Goal: Task Accomplishment & Management: Manage account settings

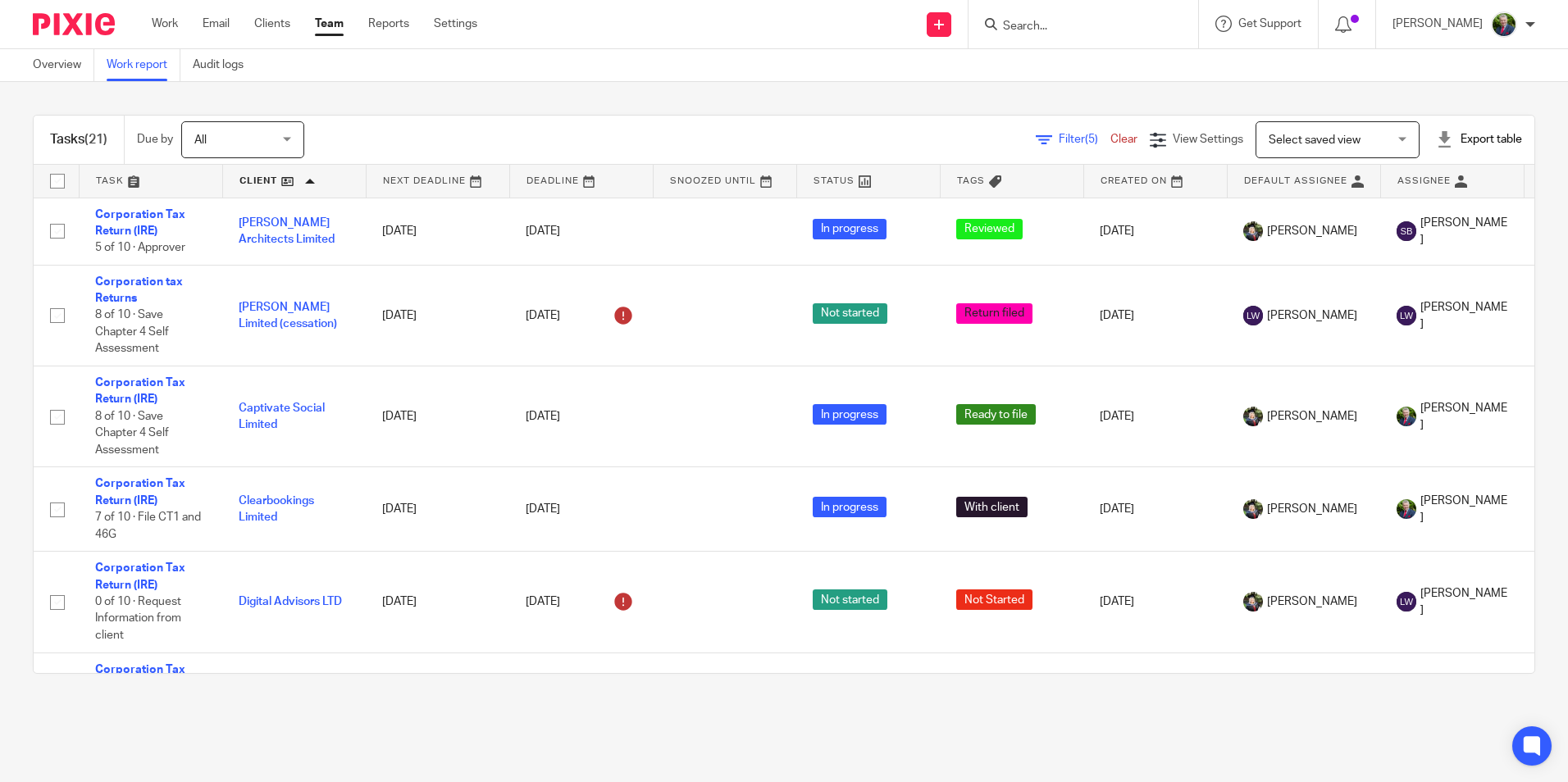
click at [1046, 132] on div "Filter (5) Clear" at bounding box center [1092, 140] width 114 height 17
click at [1059, 144] on span "Filter (5)" at bounding box center [1084, 138] width 51 height 11
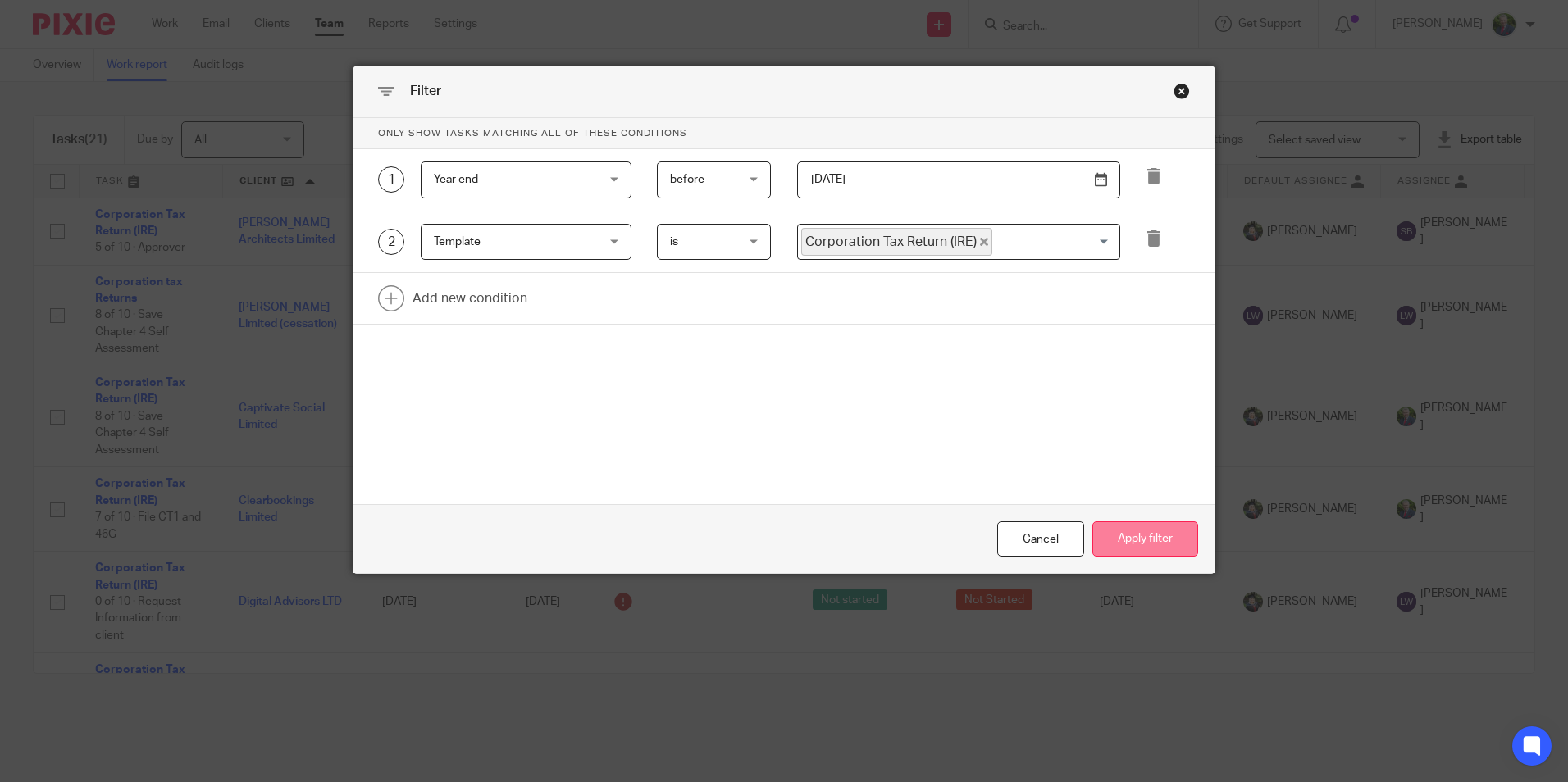
click at [1124, 538] on button "Apply filter" at bounding box center [1145, 538] width 106 height 35
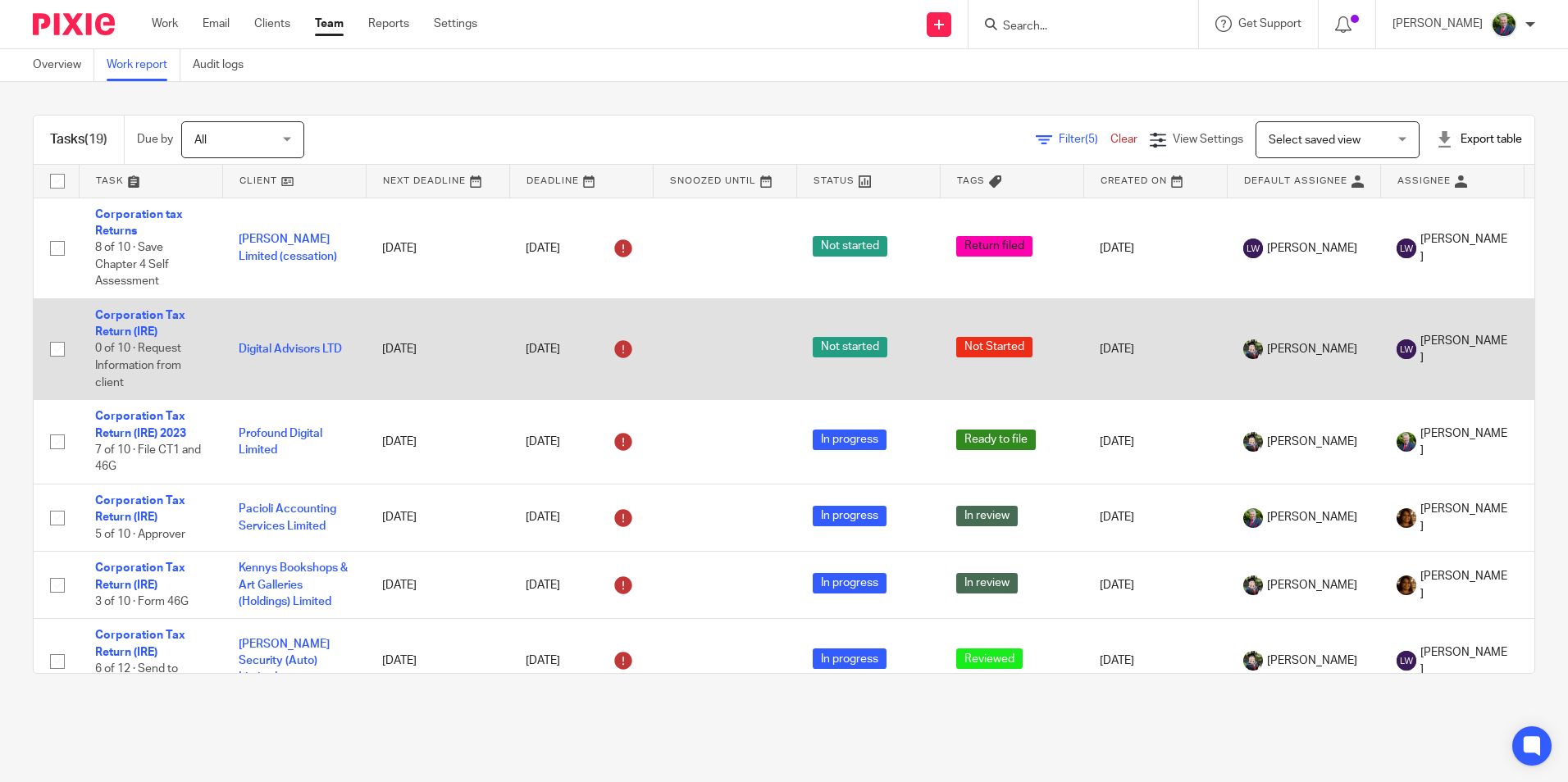
drag, startPoint x: 153, startPoint y: 416, endPoint x: 207, endPoint y: 356, distance: 80.7
click at [153, 416] on link "Corporation Tax Return (IRE) 2023" at bounding box center [140, 425] width 91 height 28
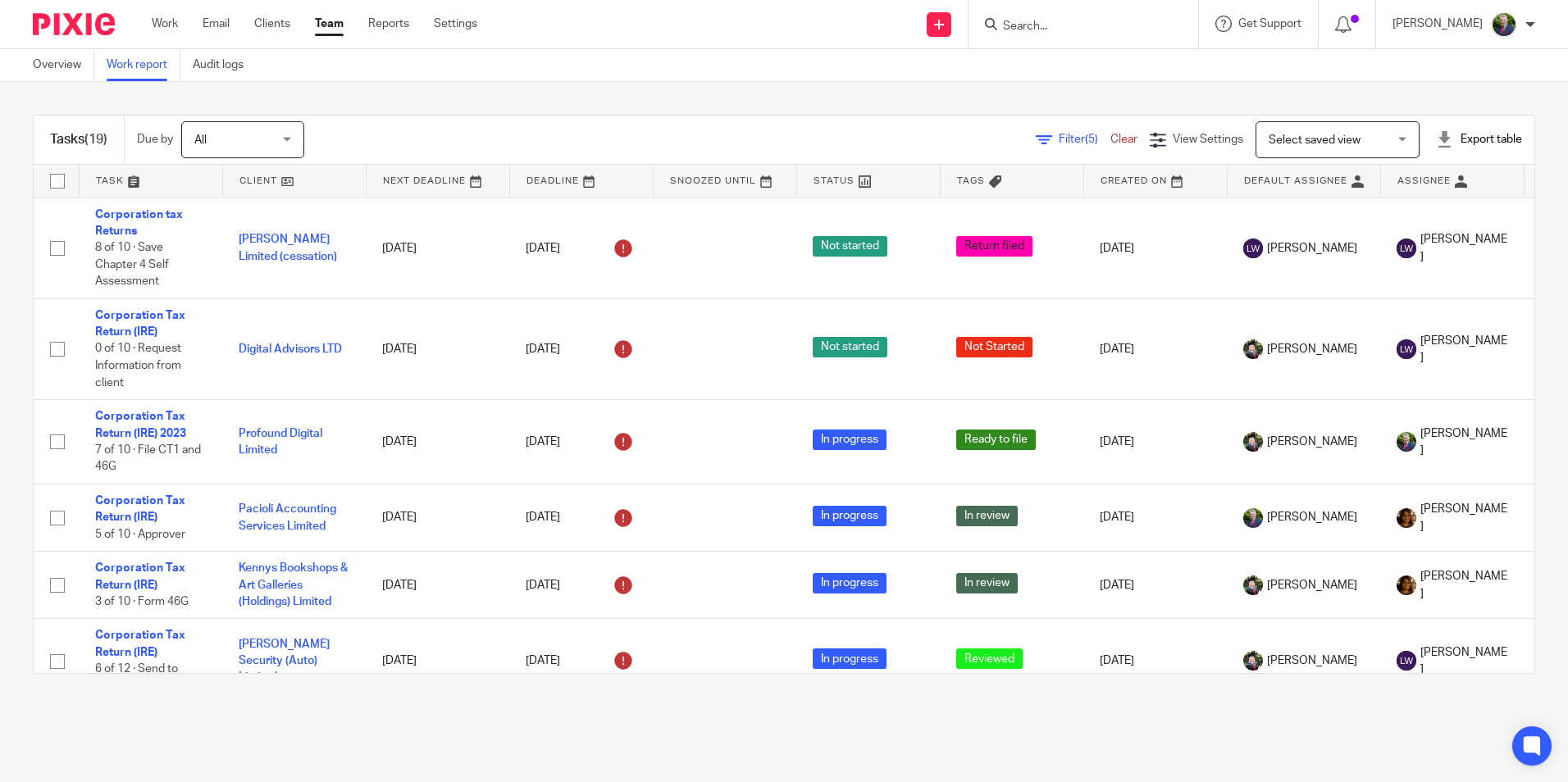
click at [1059, 138] on span "Filter (5)" at bounding box center [1084, 138] width 51 height 11
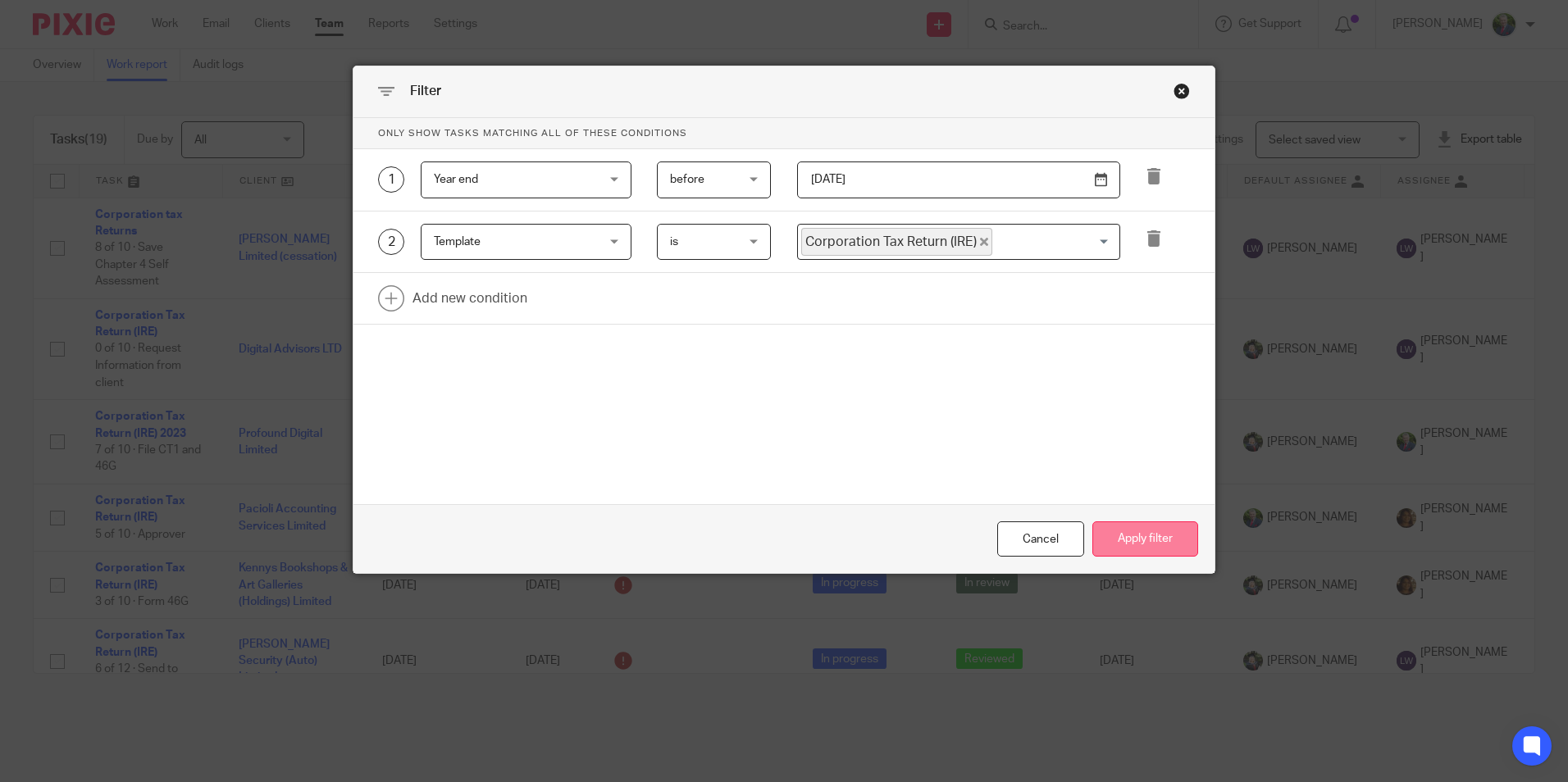
click at [1152, 544] on button "Apply filter" at bounding box center [1145, 538] width 106 height 35
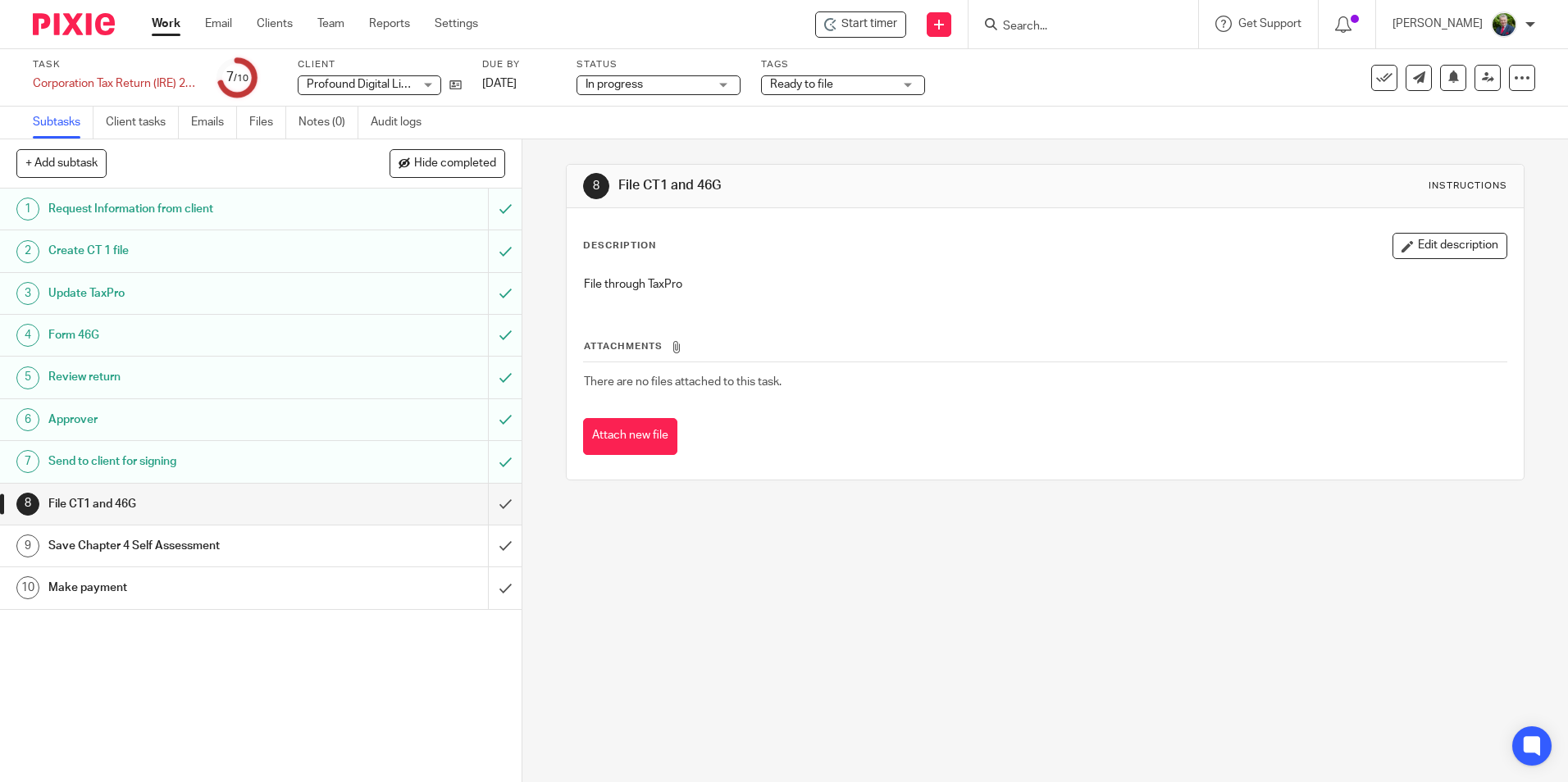
click at [864, 87] on span "Ready to file" at bounding box center [831, 85] width 123 height 17
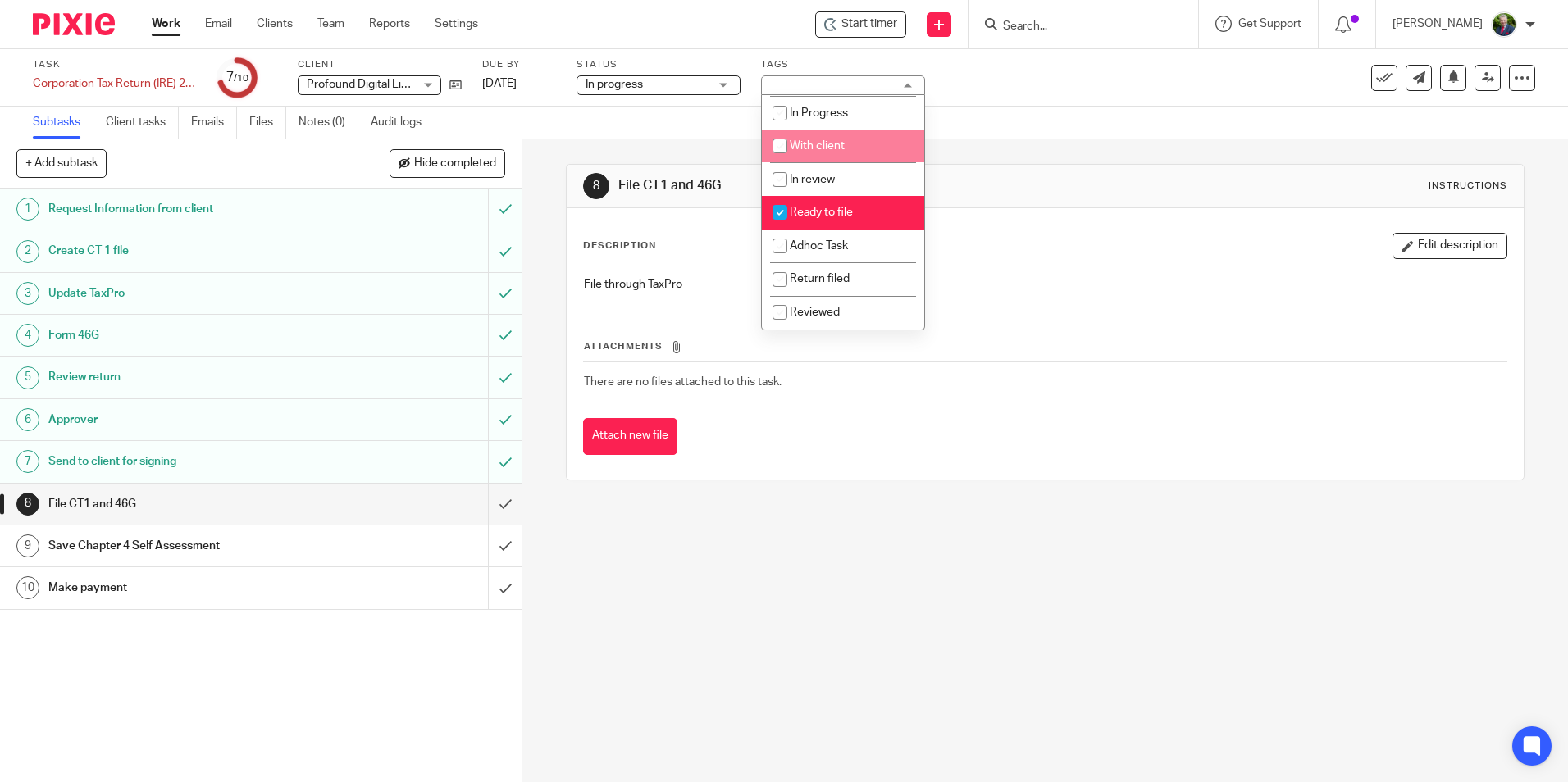
scroll to position [115, 0]
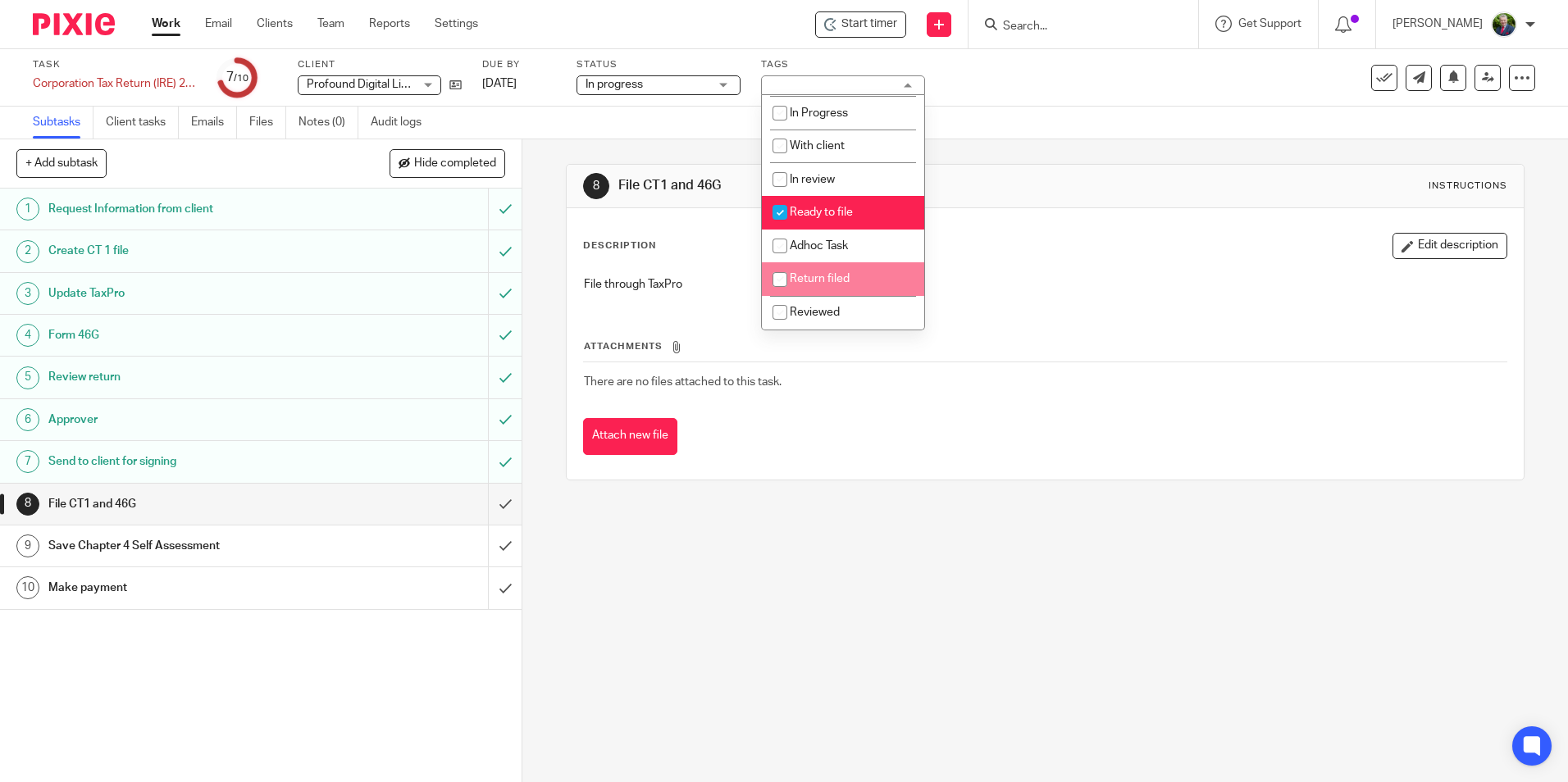
click at [842, 283] on span "Return filed" at bounding box center [819, 279] width 60 height 11
checkbox input "true"
click at [786, 209] on input "checkbox" at bounding box center [779, 212] width 31 height 31
checkbox input "false"
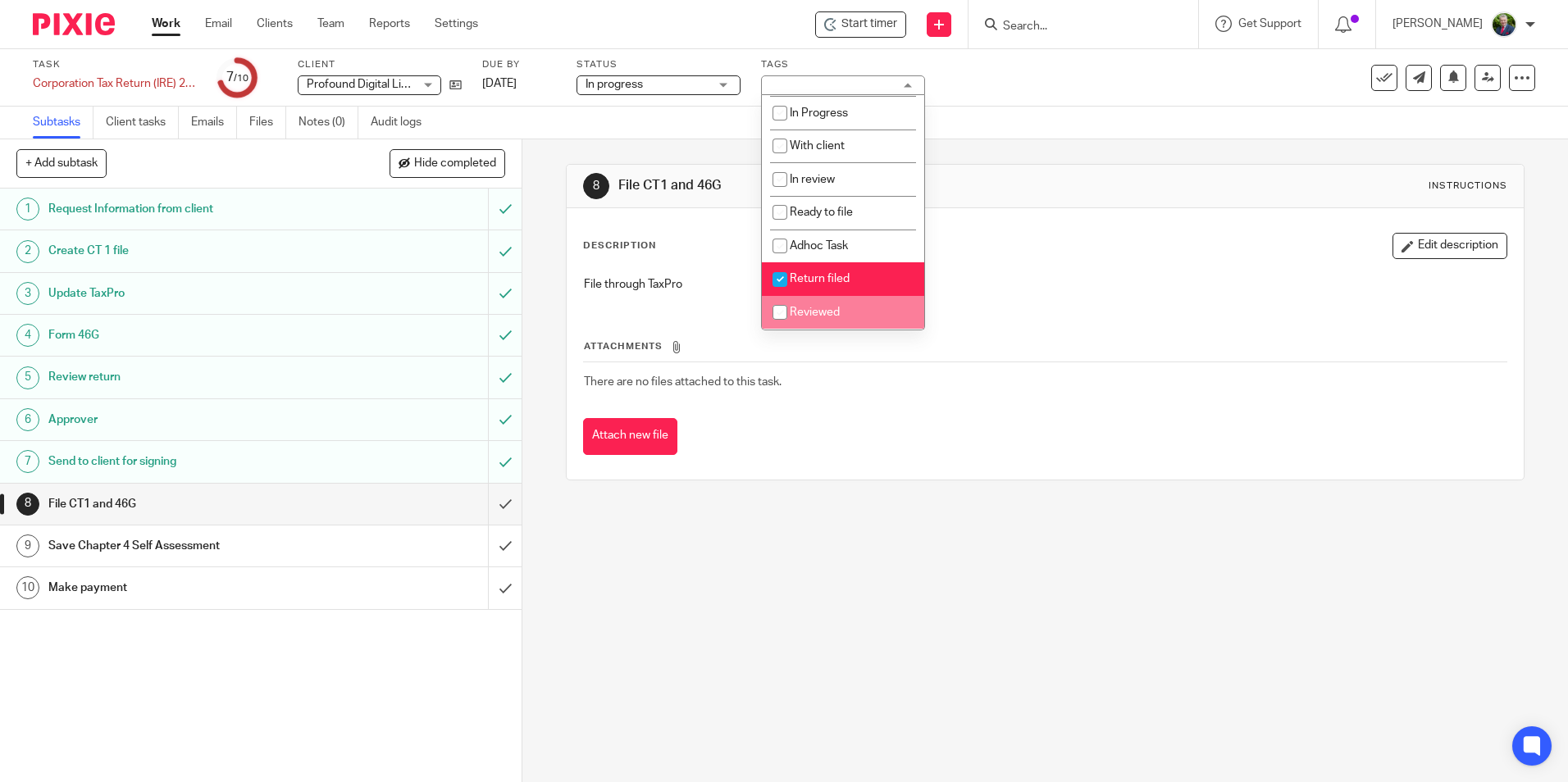
click at [1056, 254] on div "Description Edit description" at bounding box center [1044, 246] width 923 height 26
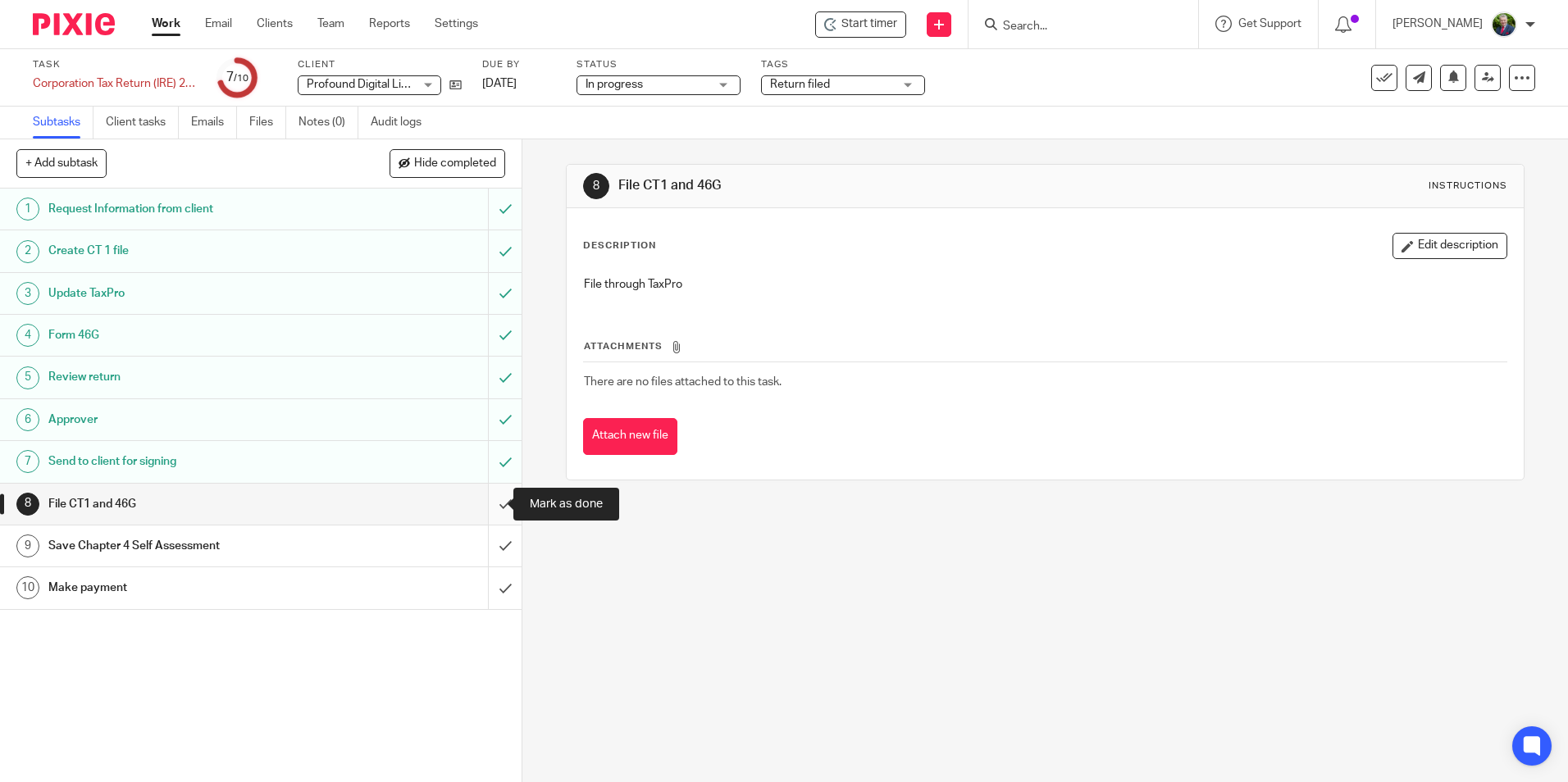
click at [494, 508] on input "submit" at bounding box center [261, 504] width 521 height 41
click at [479, 503] on input "submit" at bounding box center [261, 504] width 521 height 41
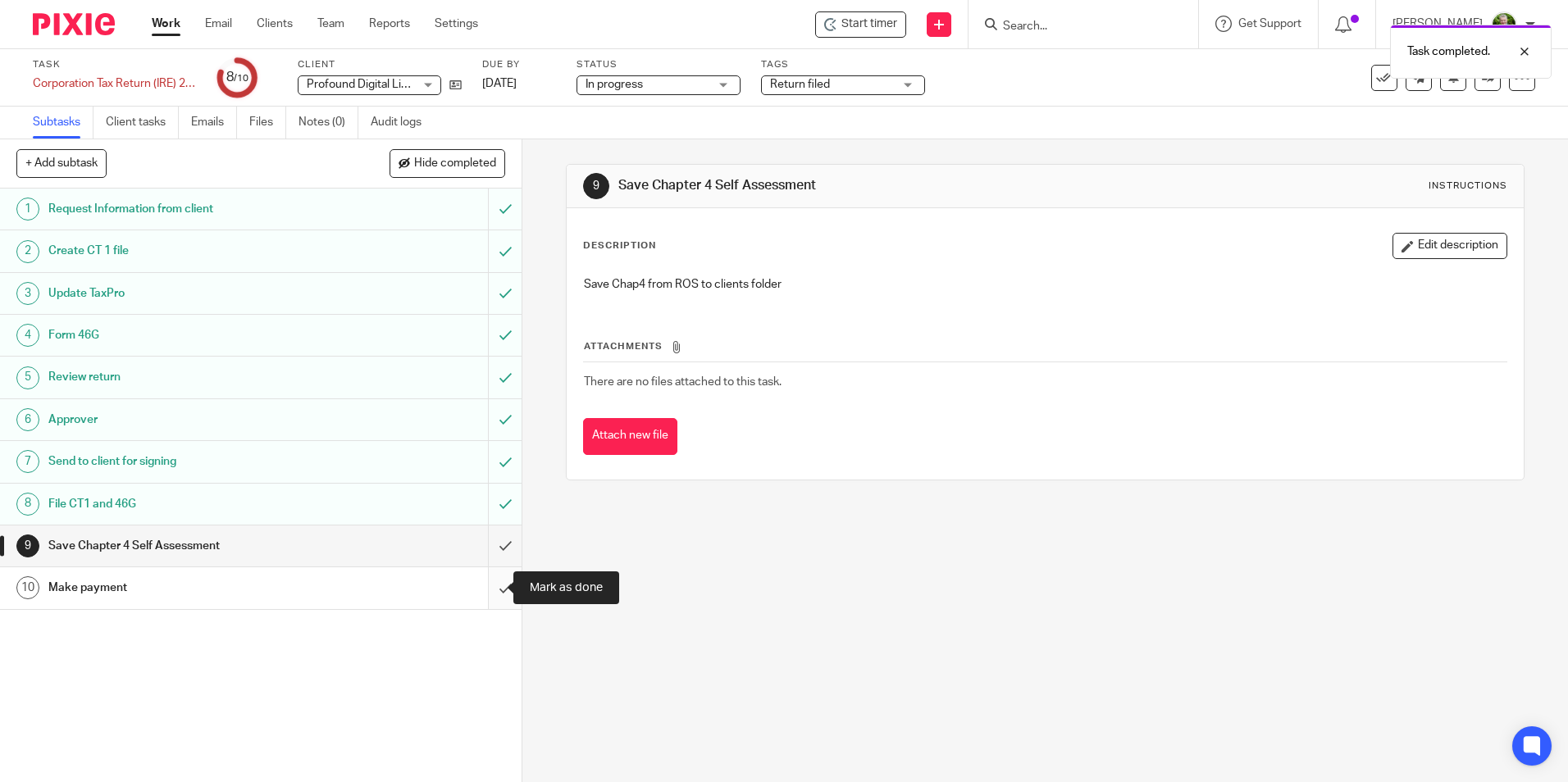
click at [483, 585] on input "submit" at bounding box center [261, 588] width 521 height 41
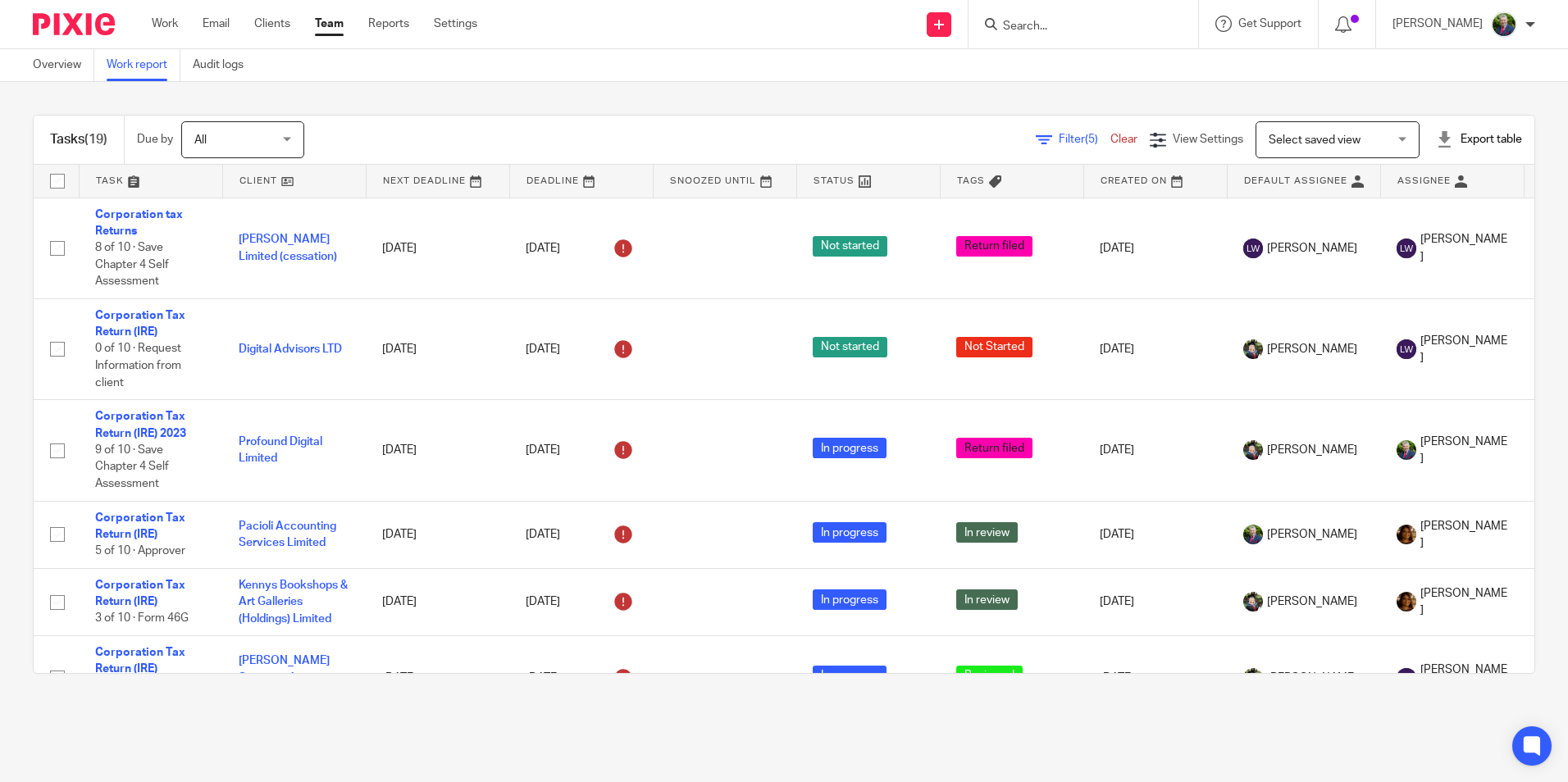
click at [1059, 139] on span "Filter (5)" at bounding box center [1084, 138] width 51 height 11
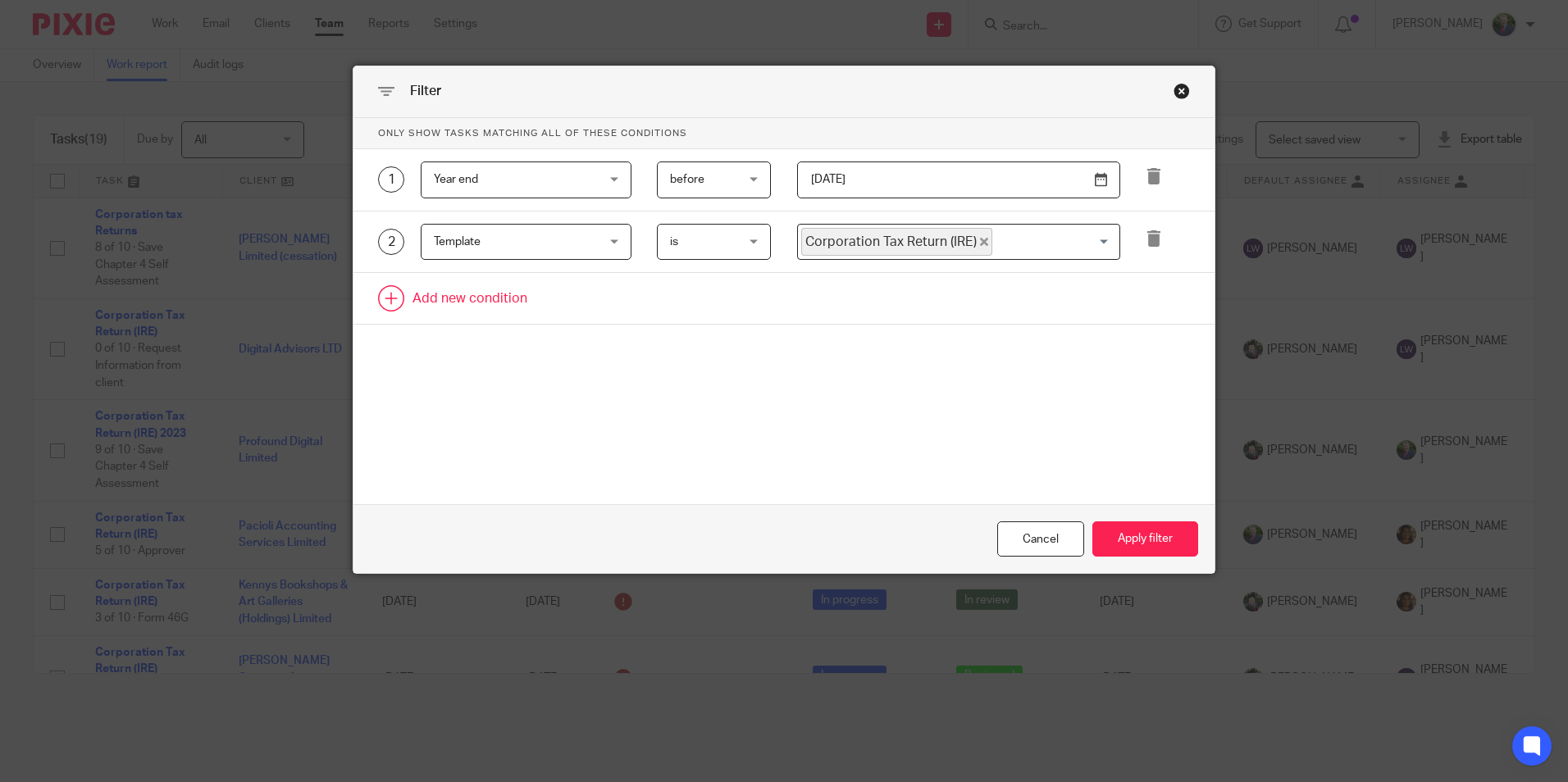
click at [465, 293] on link at bounding box center [784, 298] width 861 height 50
click at [486, 290] on div "Field" at bounding box center [513, 303] width 157 height 34
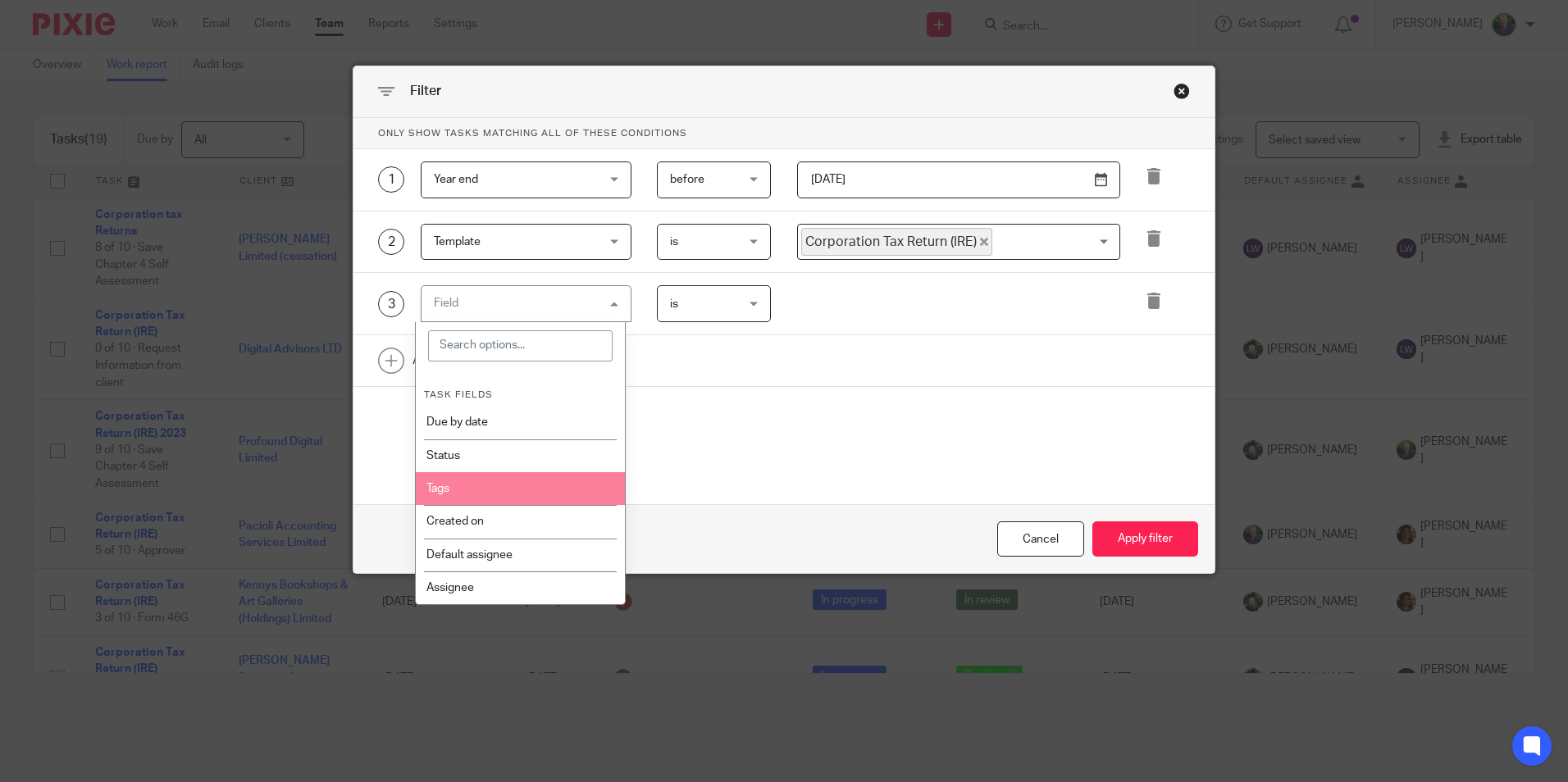
click at [537, 496] on li "Tags" at bounding box center [520, 489] width 209 height 32
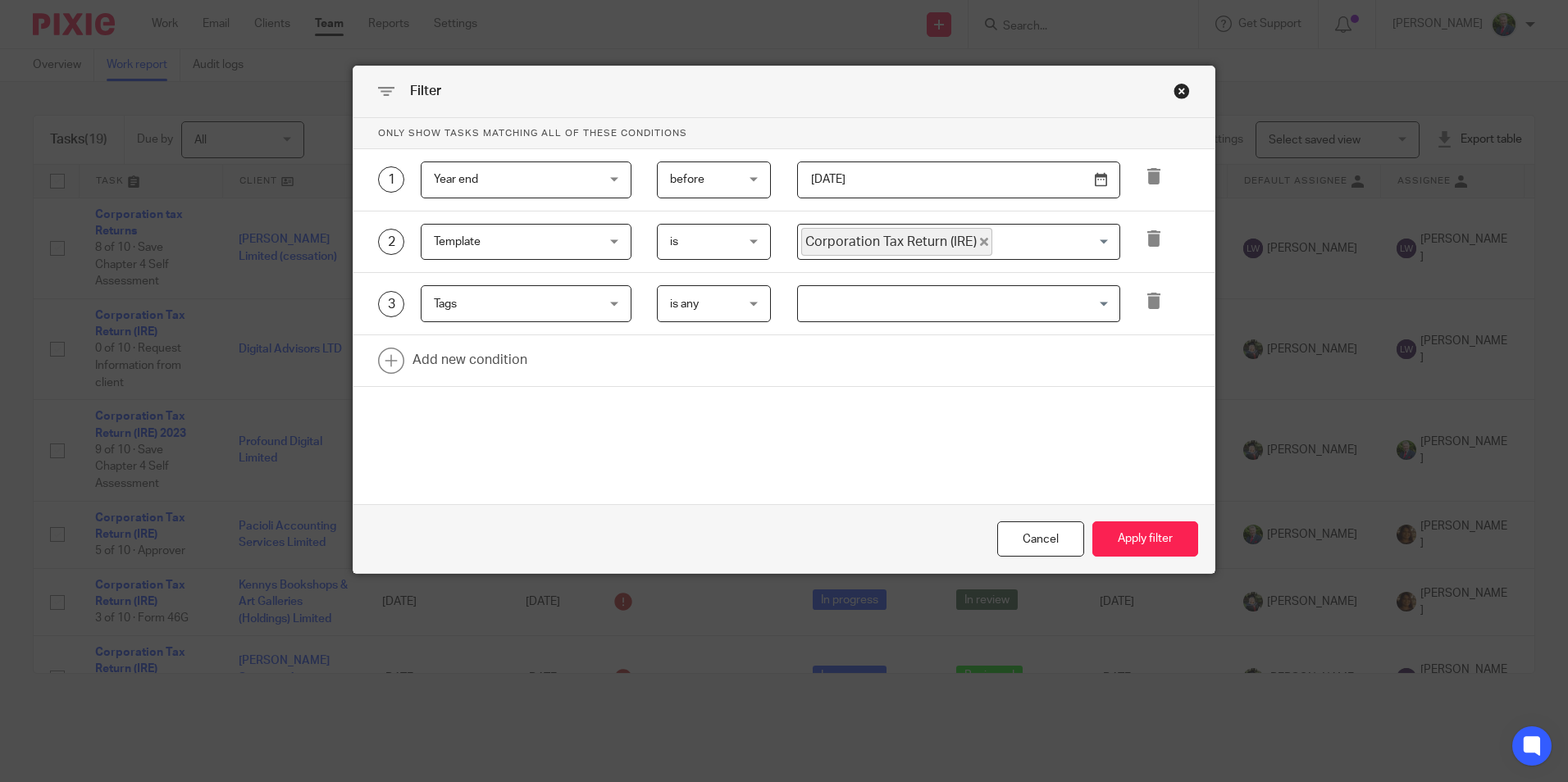
click at [739, 305] on span "is any" at bounding box center [710, 303] width 80 height 34
click at [839, 305] on input "Search for option" at bounding box center [955, 304] width 311 height 29
click at [680, 392] on div "Only show tasks matching all of these conditions 1 Year end Year end Task field…" at bounding box center [784, 282] width 861 height 328
click at [1078, 304] on input "Search for option" at bounding box center [955, 304] width 311 height 29
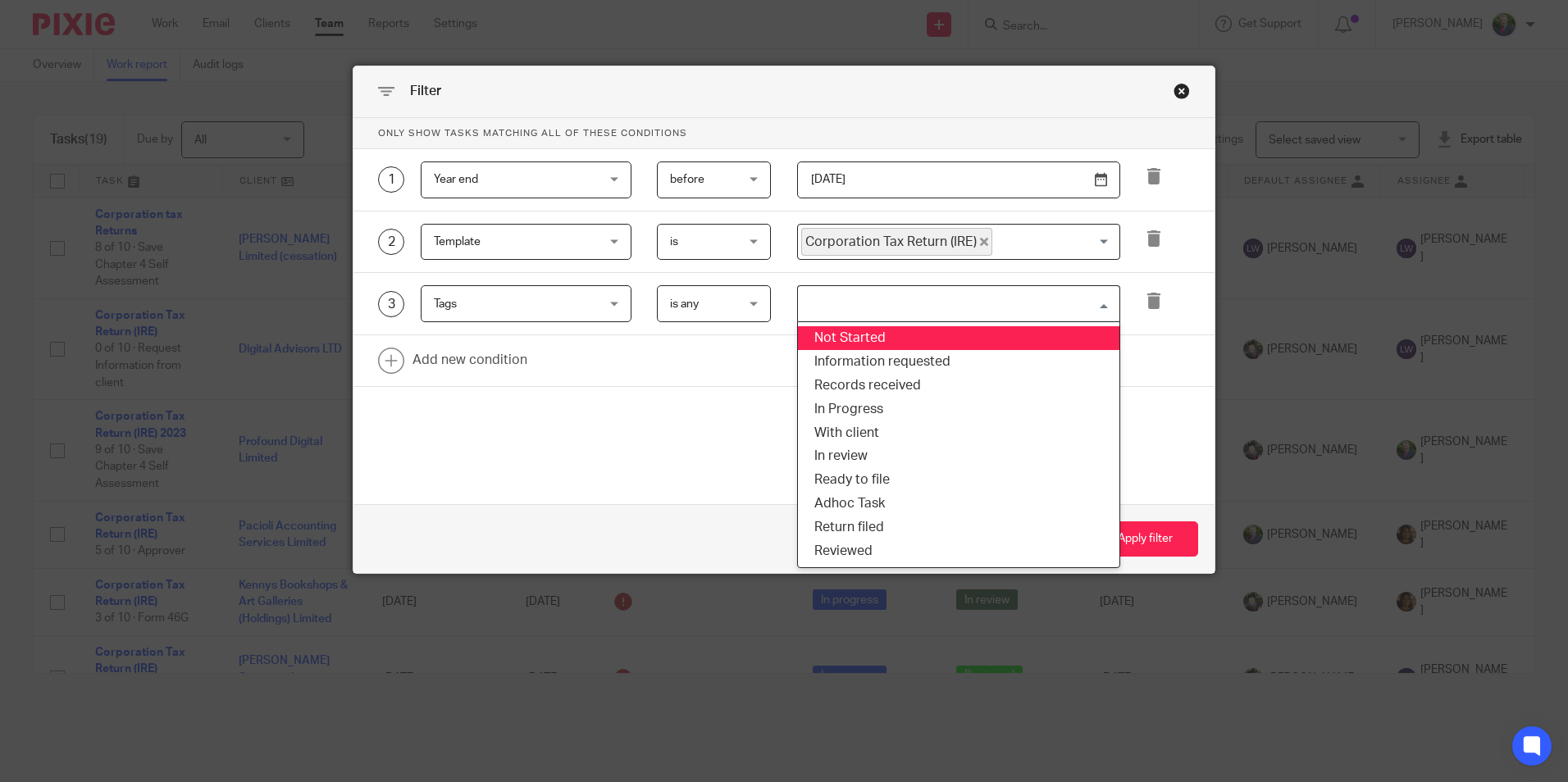
click at [753, 304] on div "is any is any" at bounding box center [714, 303] width 114 height 37
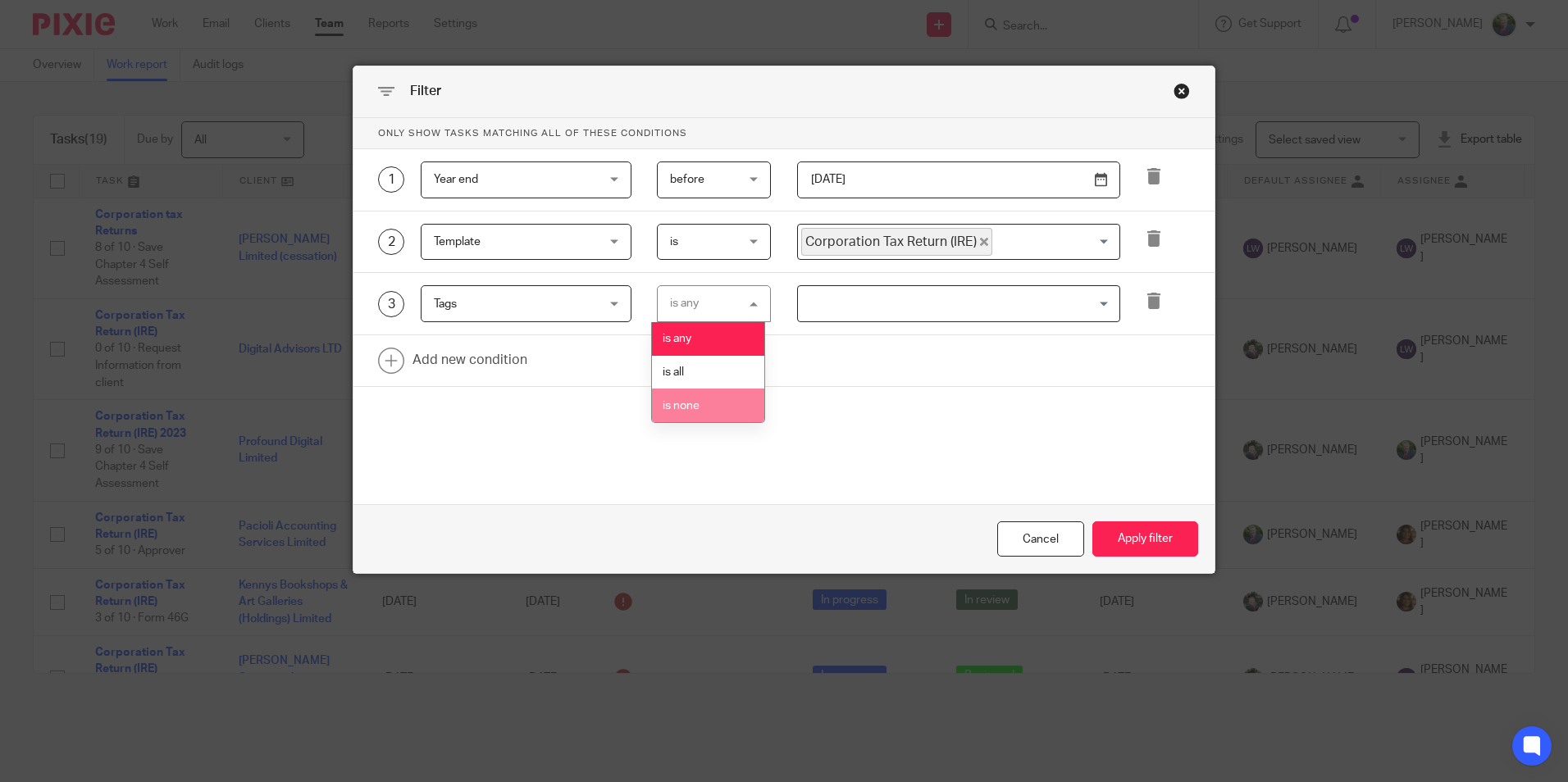
click at [707, 406] on li "is none" at bounding box center [708, 405] width 112 height 33
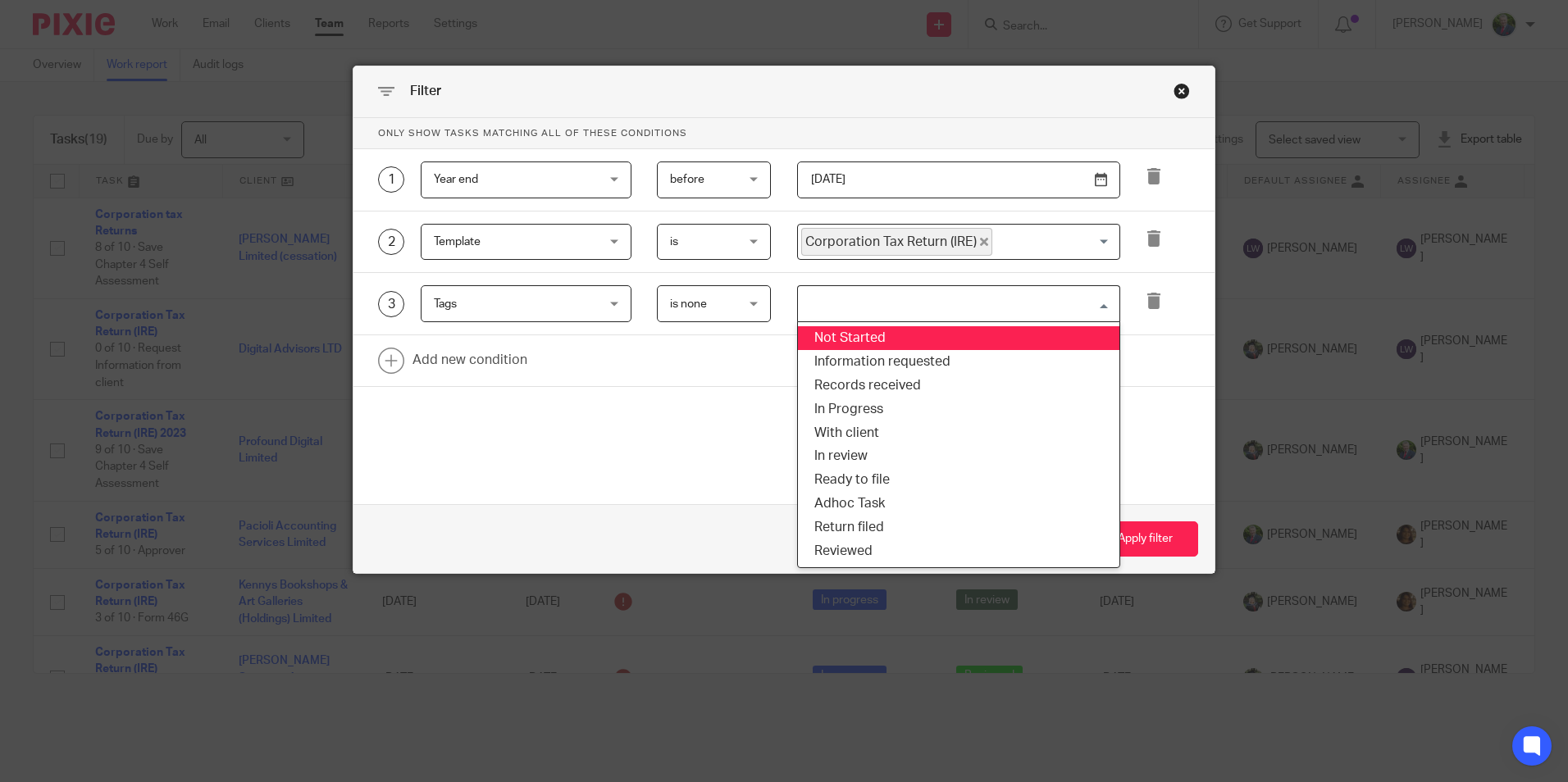
click at [898, 303] on input "Search for option" at bounding box center [955, 304] width 311 height 29
click at [1009, 335] on li "Not Started" at bounding box center [959, 338] width 321 height 24
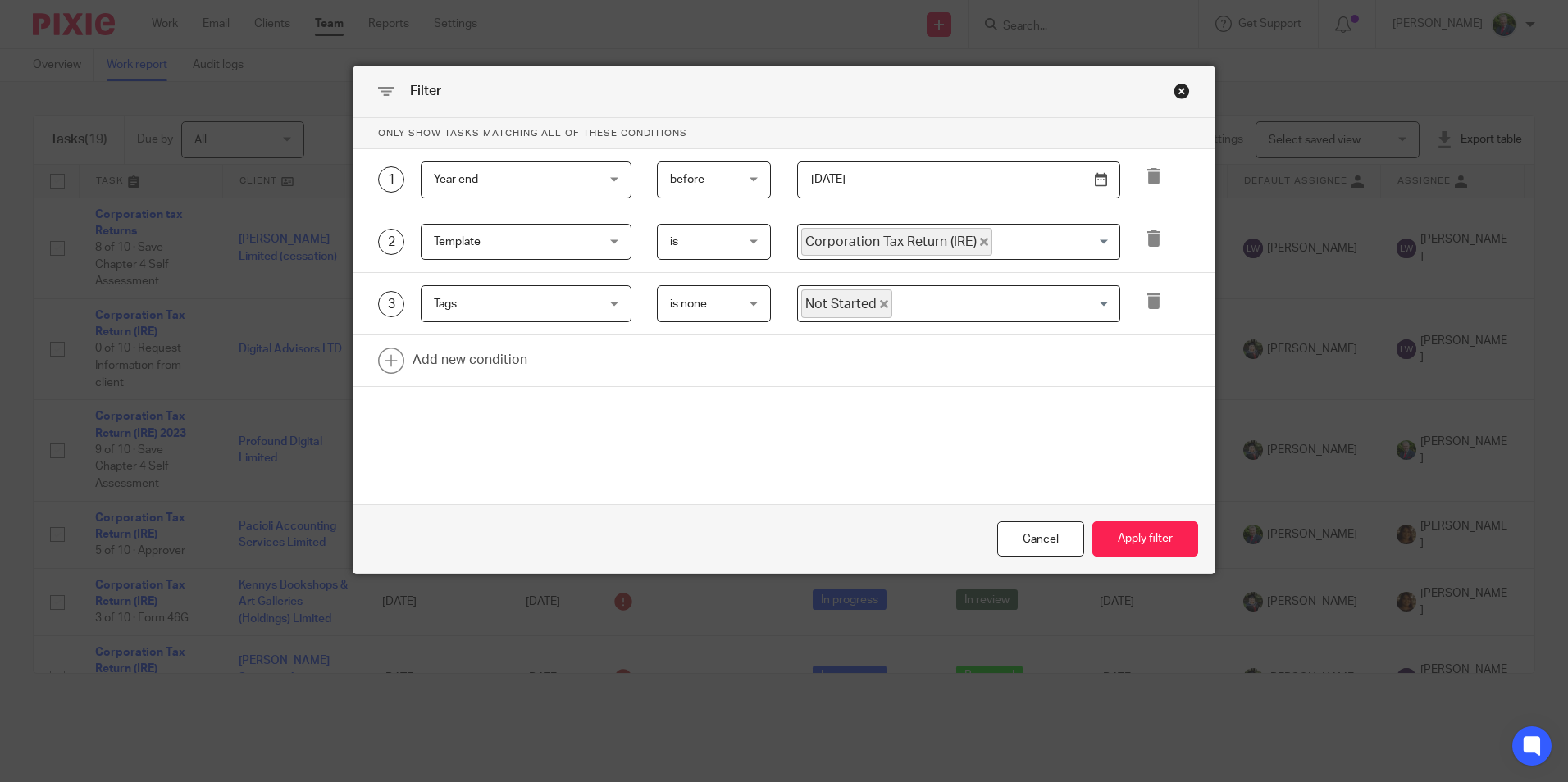
click at [995, 301] on input "Search for option" at bounding box center [1001, 304] width 216 height 29
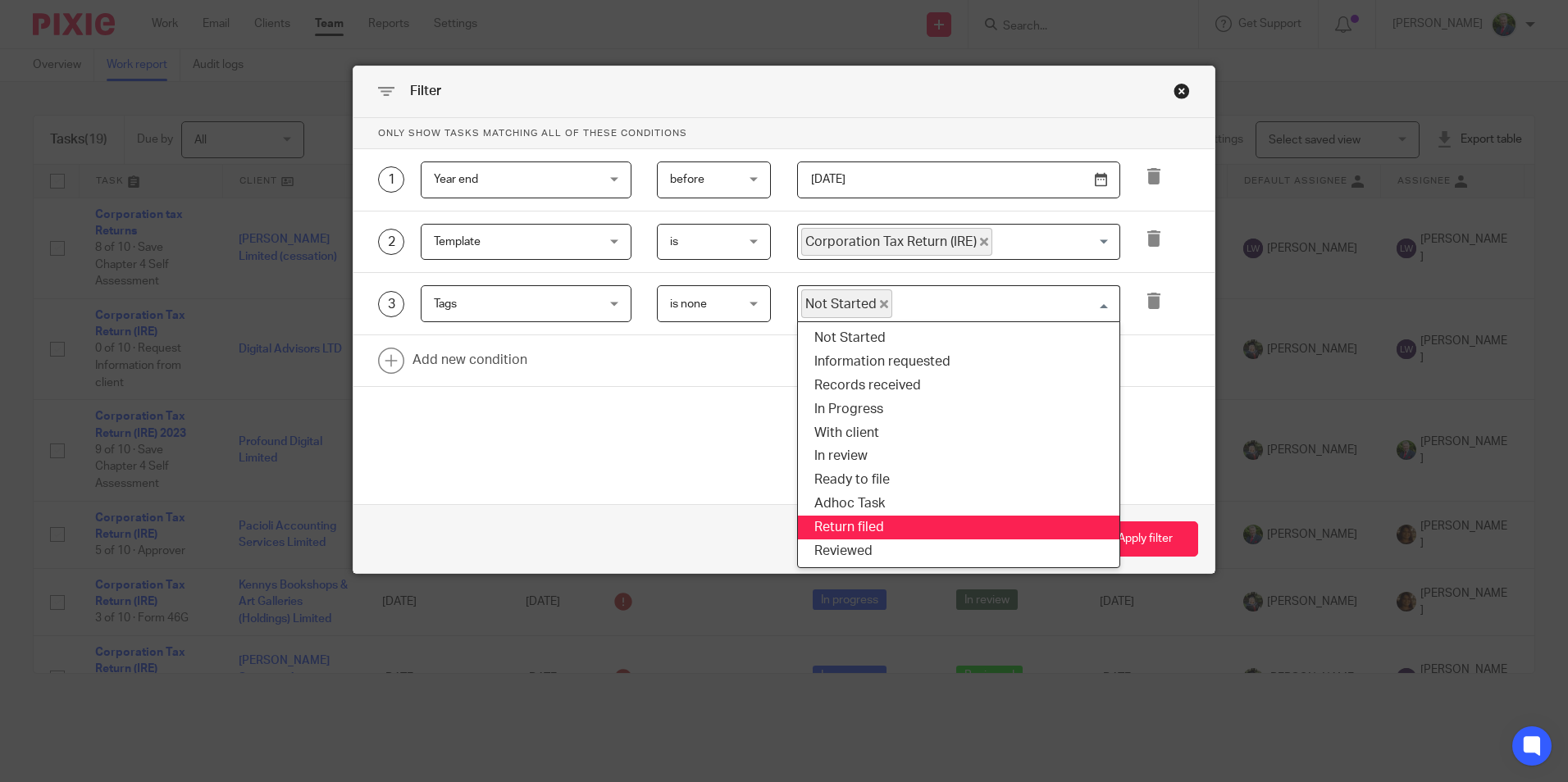
click at [900, 522] on li "Return filed" at bounding box center [959, 528] width 321 height 24
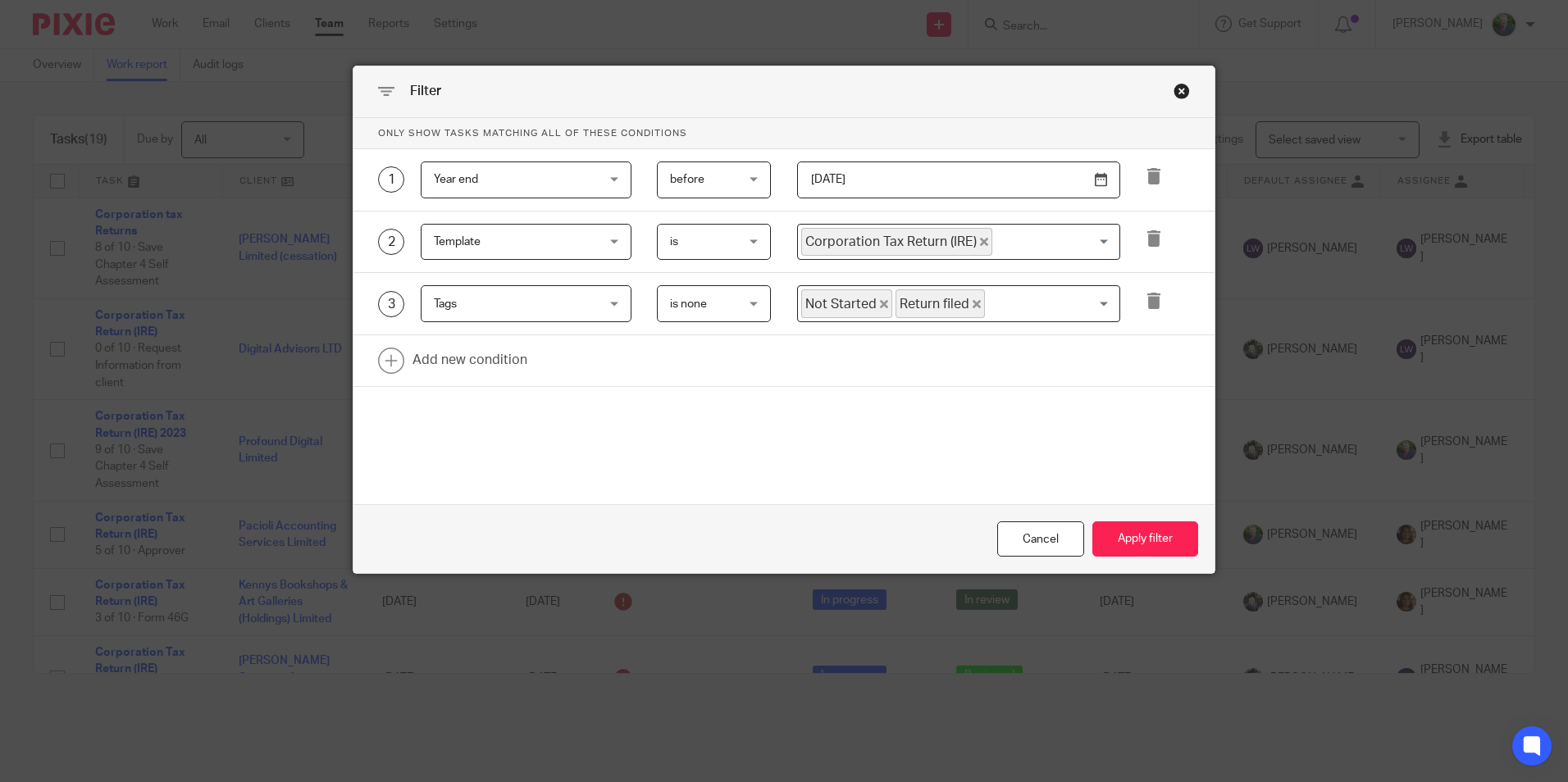
click at [1029, 309] on input "Search for option" at bounding box center [1048, 304] width 124 height 29
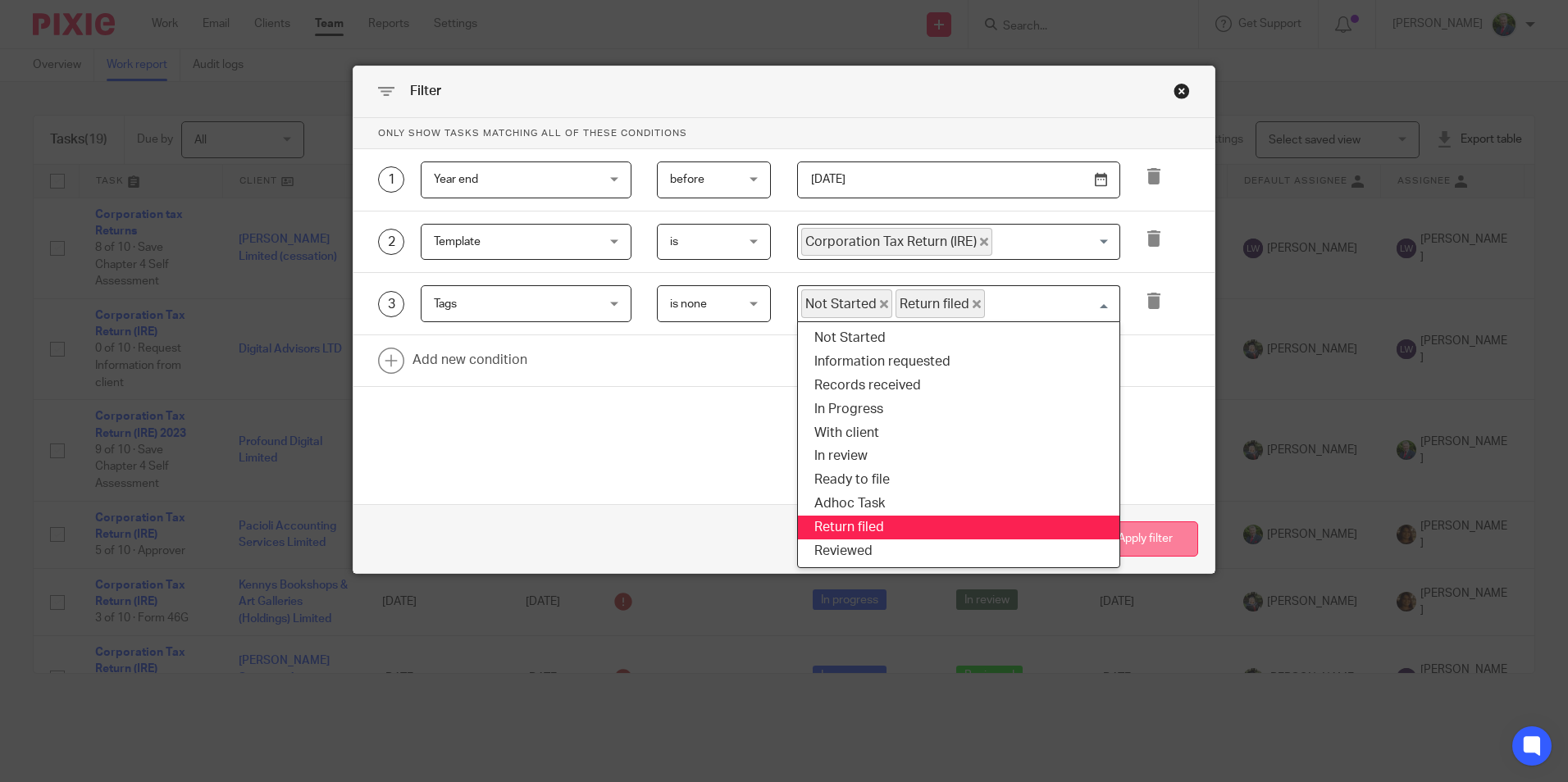
click at [1152, 538] on button "Apply filter" at bounding box center [1145, 538] width 106 height 35
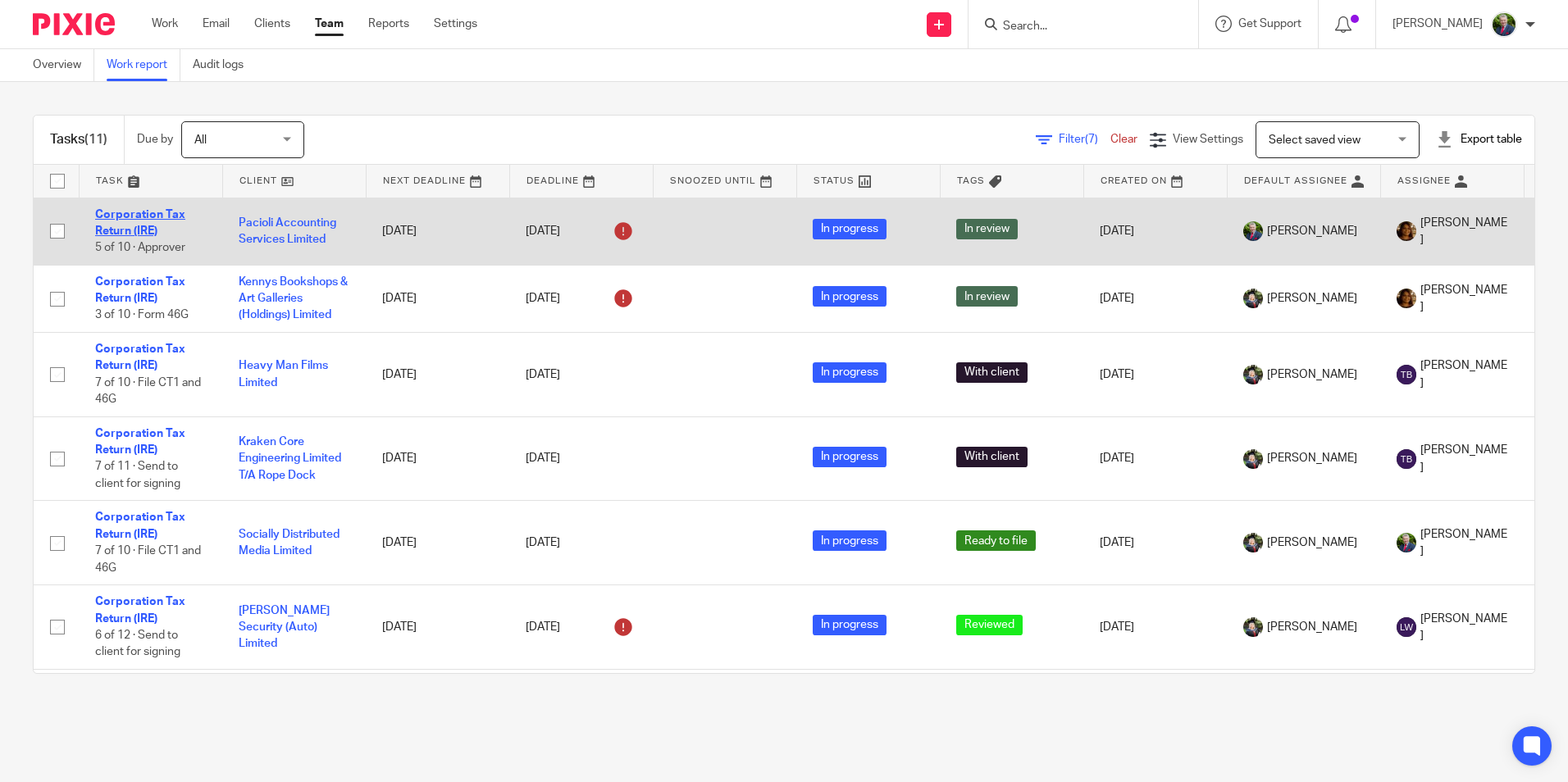
click at [136, 216] on link "Corporation Tax Return (IRE)" at bounding box center [140, 223] width 91 height 28
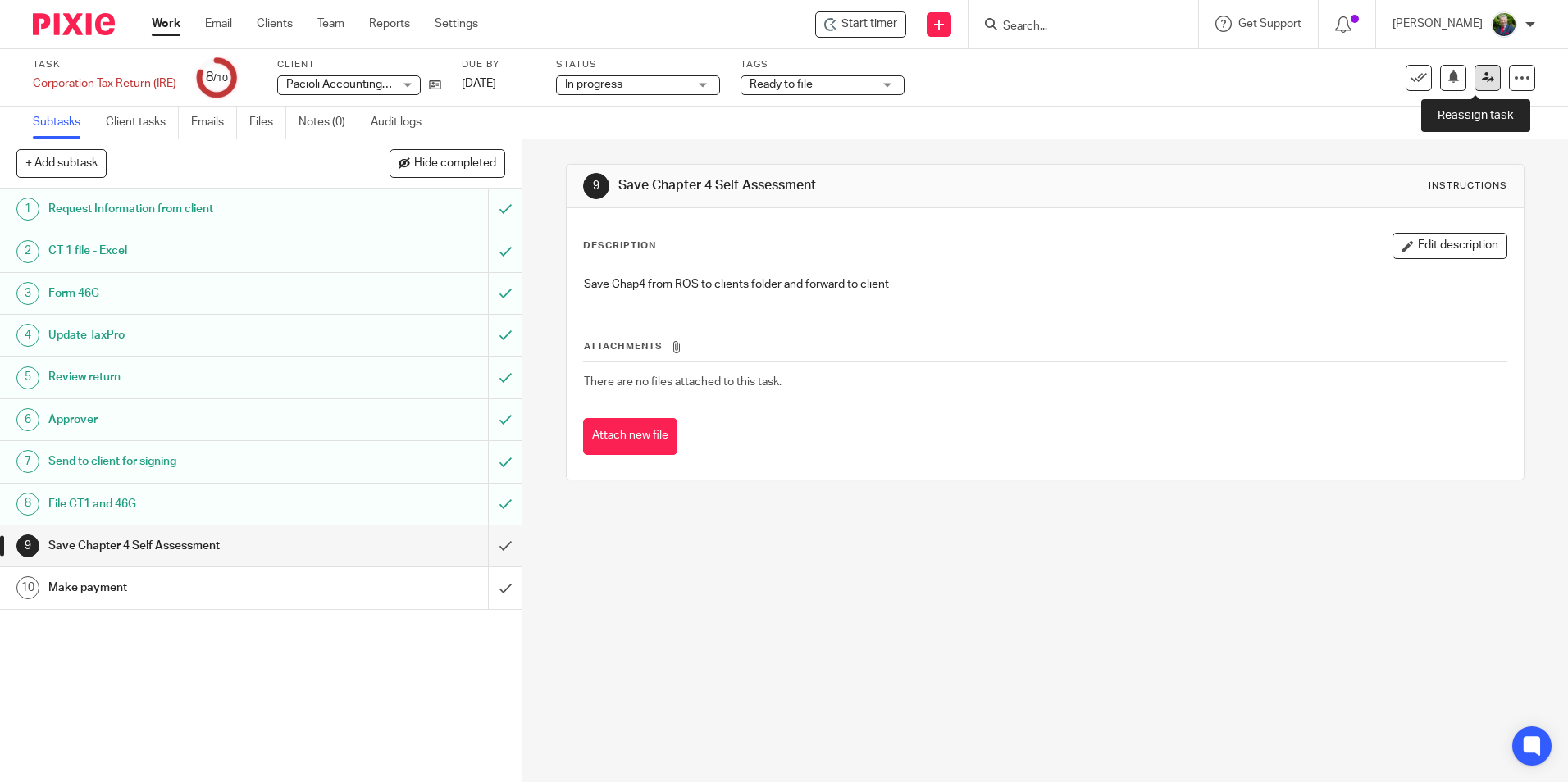
click at [1482, 73] on icon at bounding box center [1488, 77] width 12 height 12
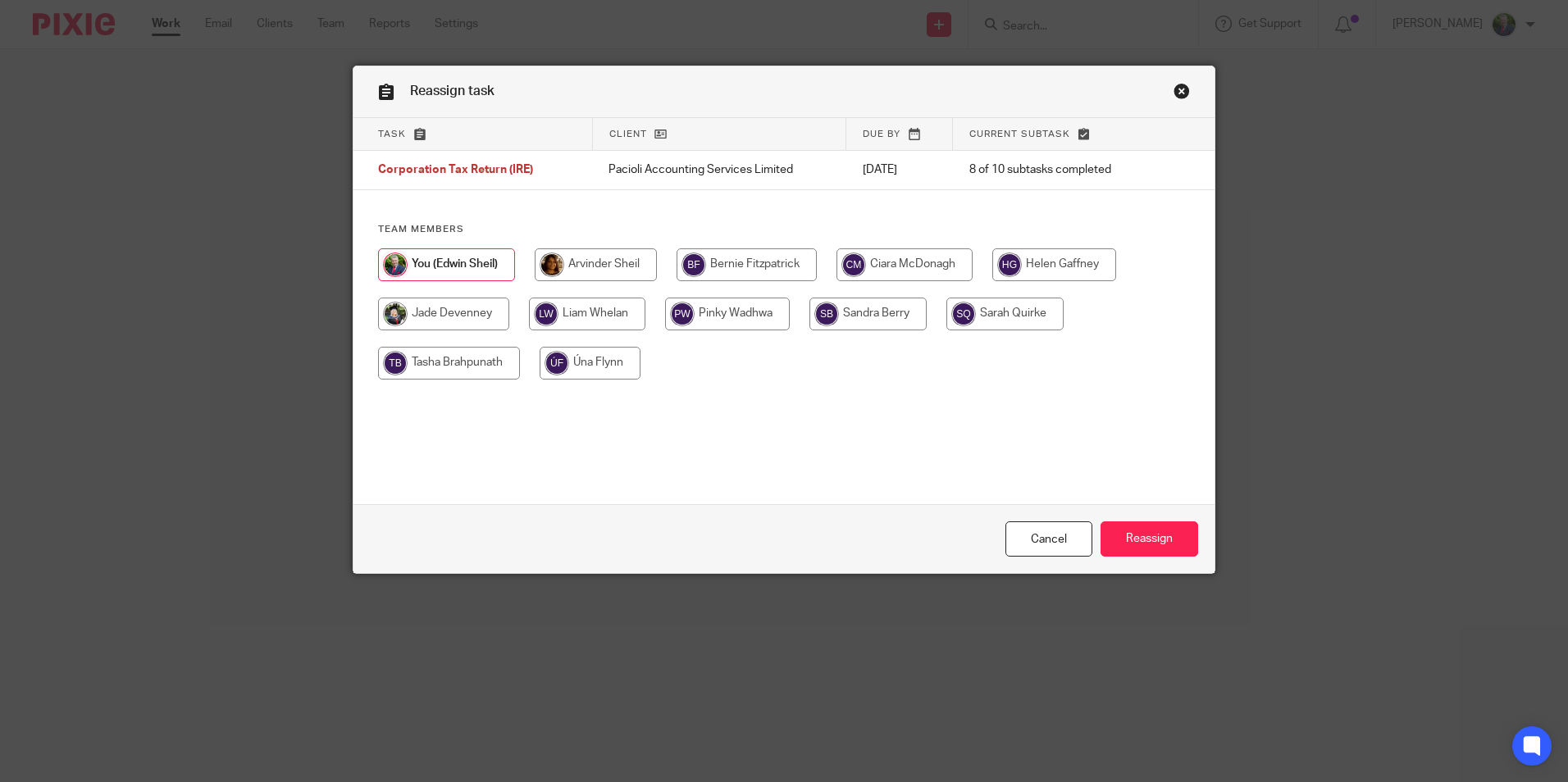
click at [431, 367] on input "radio" at bounding box center [449, 363] width 142 height 32
radio input "true"
click at [1131, 532] on input "Reassign" at bounding box center [1149, 538] width 97 height 35
